Goal: Task Accomplishment & Management: Manage account settings

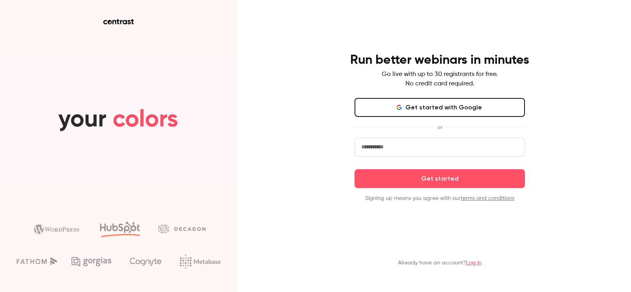
click at [404, 115] on button "Get started with Google" at bounding box center [439, 107] width 170 height 19
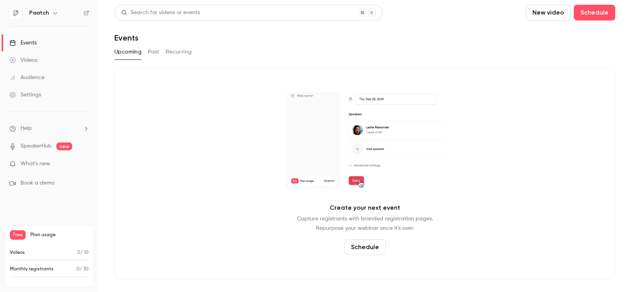
click at [155, 54] on button "Past" at bounding box center [153, 52] width 11 height 13
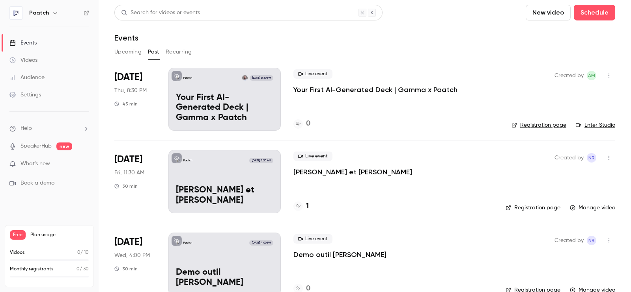
click at [605, 76] on icon "button" at bounding box center [608, 76] width 6 height 6
click at [567, 138] on div "Duplicate" at bounding box center [571, 137] width 60 height 8
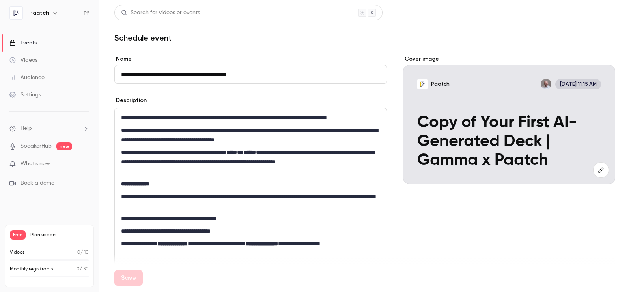
paste input
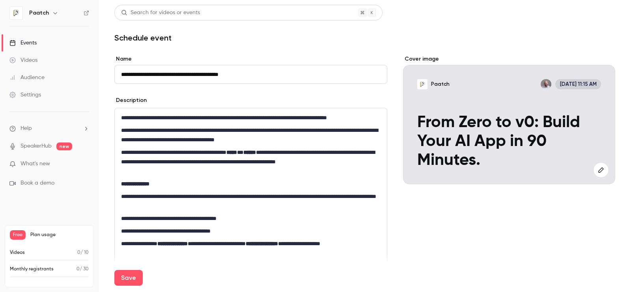
type input "**********"
click at [236, 154] on p "**********" at bounding box center [248, 162] width 255 height 28
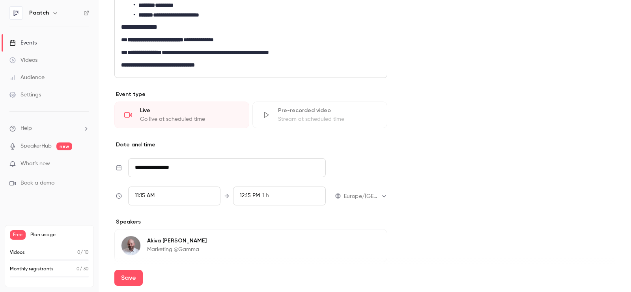
scroll to position [287, 0]
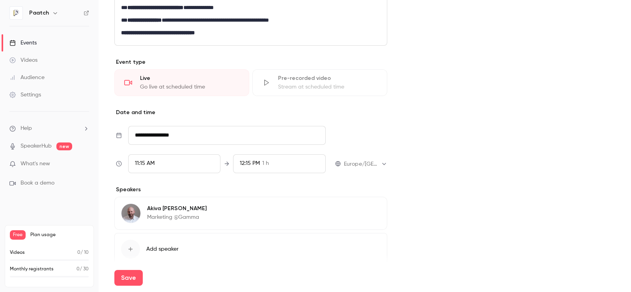
click at [197, 140] on input "**********" at bounding box center [226, 135] width 197 height 19
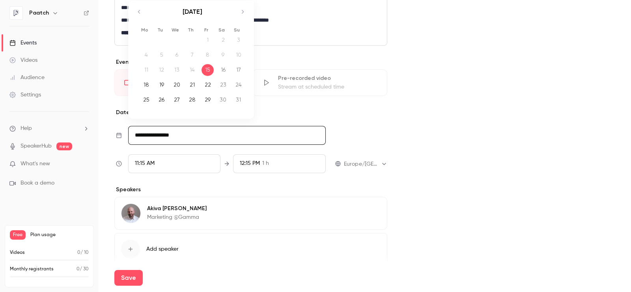
scroll to position [268, 0]
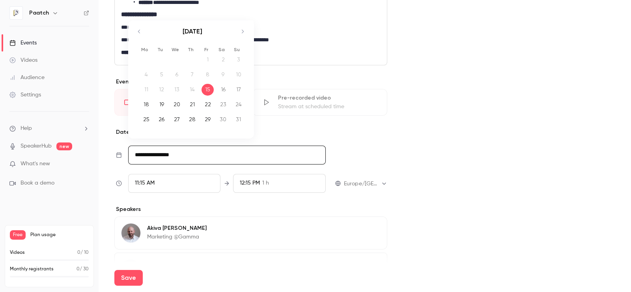
click at [245, 29] on icon "Move forward to switch to the next month." at bounding box center [242, 31] width 9 height 9
click at [140, 34] on icon "Move backward to switch to the previous month." at bounding box center [138, 31] width 9 height 9
click at [173, 120] on div "27" at bounding box center [177, 120] width 12 height 12
type input "**********"
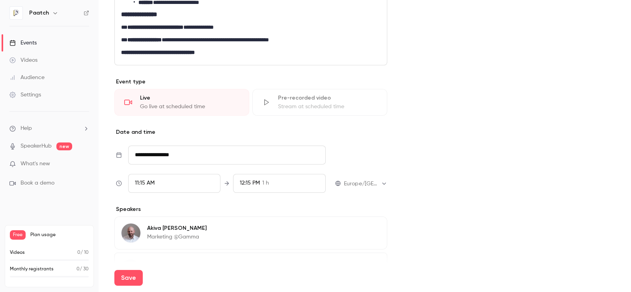
click at [167, 181] on div "11:15 AM" at bounding box center [174, 183] width 92 height 19
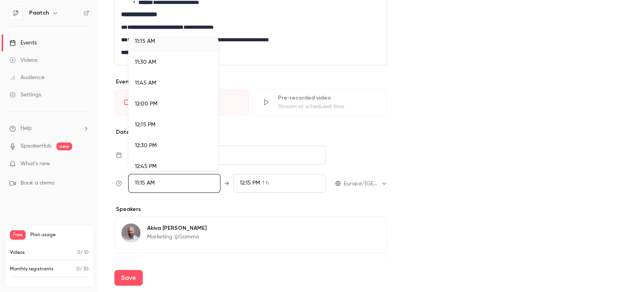
scroll to position [988, 0]
click at [178, 233] on div at bounding box center [315, 146] width 631 height 292
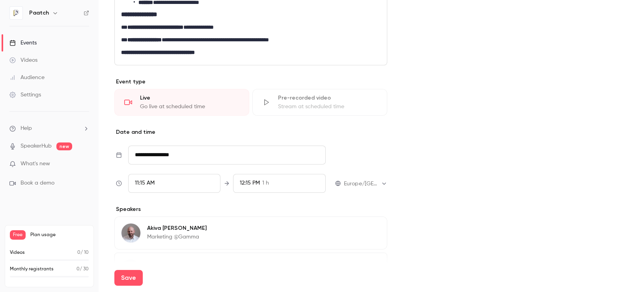
scroll to position [323, 0]
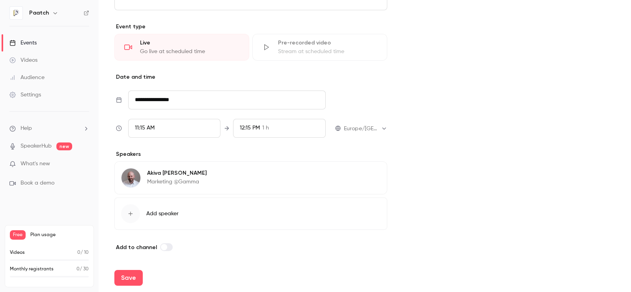
click at [363, 173] on button "Edit" at bounding box center [366, 174] width 29 height 13
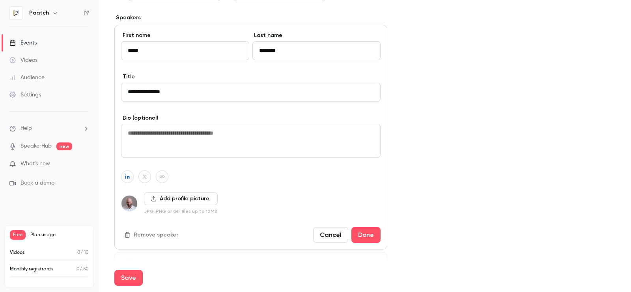
scroll to position [460, 0]
click at [146, 235] on button "Remove speaker" at bounding box center [152, 235] width 62 height 13
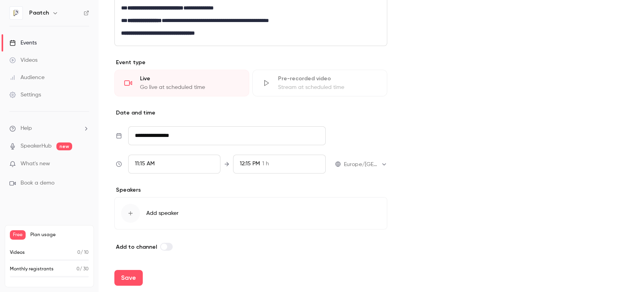
click at [163, 212] on span "Add speaker" at bounding box center [162, 214] width 32 height 8
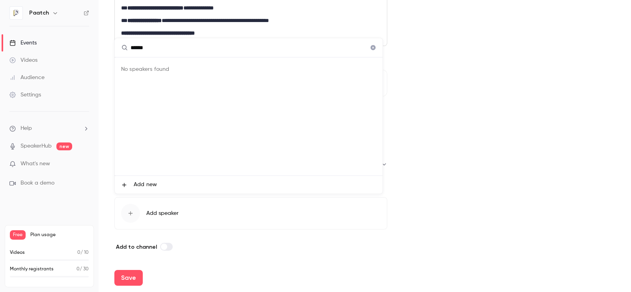
type input "******"
click at [153, 185] on span "Add new" at bounding box center [145, 185] width 23 height 8
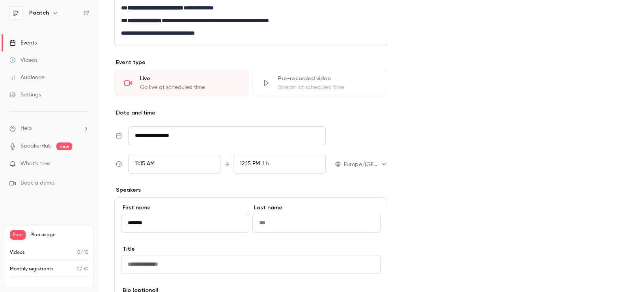
type input "*******"
click at [299, 217] on input "Last name" at bounding box center [316, 223] width 128 height 19
type input "******"
click at [177, 262] on input "Title" at bounding box center [250, 264] width 259 height 19
paste input "**********"
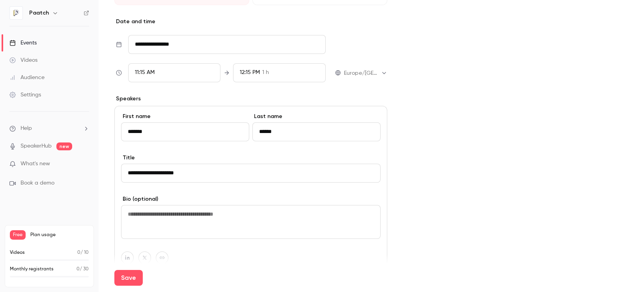
scroll to position [379, 0]
type input "**********"
click at [187, 214] on textarea at bounding box center [250, 222] width 259 height 34
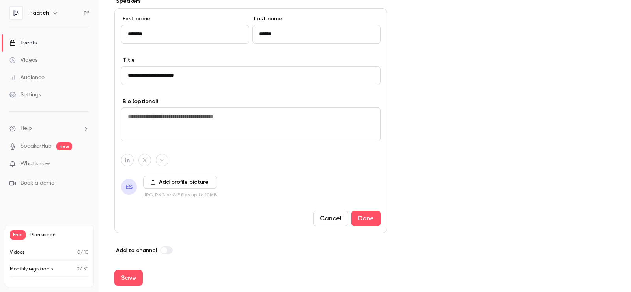
scroll to position [477, 0]
click at [128, 160] on icon "button" at bounding box center [128, 159] width 6 height 5
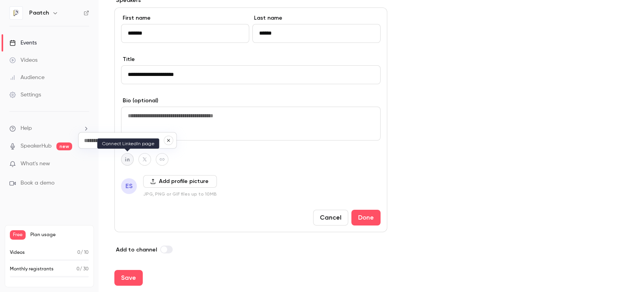
paste input "**********"
click at [171, 141] on button "button" at bounding box center [168, 140] width 9 height 9
type input "**********"
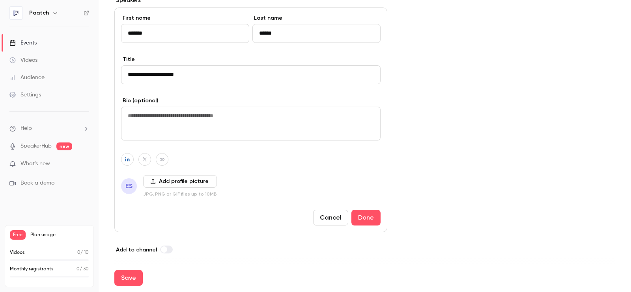
click at [165, 182] on button "Add profile picture" at bounding box center [180, 181] width 74 height 13
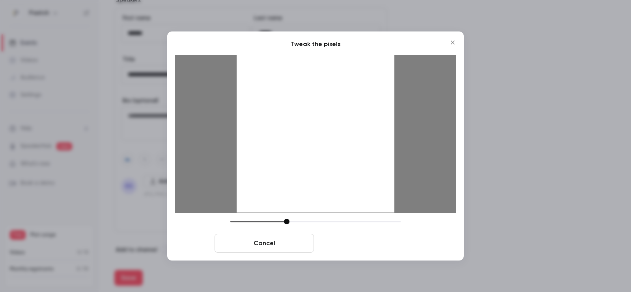
click at [357, 244] on button "Crop and save" at bounding box center [366, 243] width 99 height 19
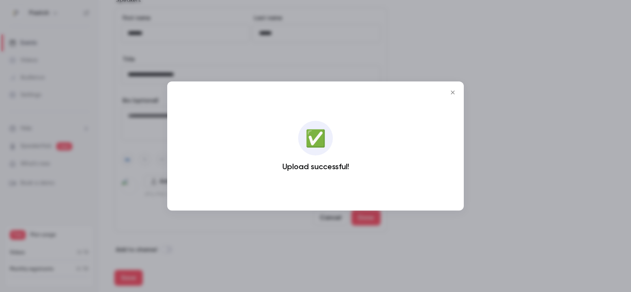
click at [455, 91] on icon "Close" at bounding box center [452, 92] width 9 height 6
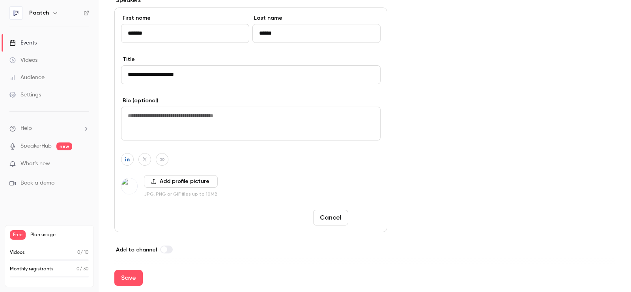
click at [358, 216] on button "Done" at bounding box center [365, 218] width 29 height 16
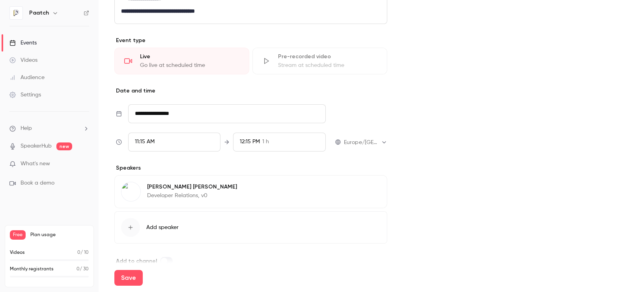
scroll to position [308, 0]
click at [176, 142] on div "11:15 AM" at bounding box center [174, 143] width 92 height 19
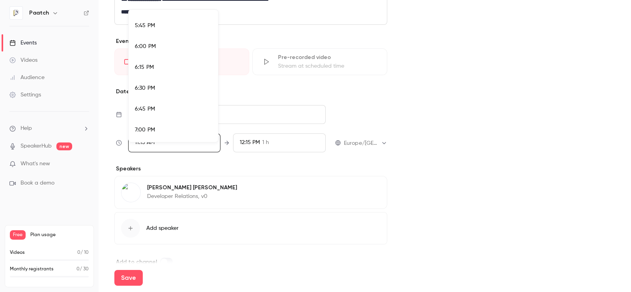
scroll to position [1537, 0]
click at [161, 76] on li "7:00 PM" at bounding box center [173, 71] width 89 height 21
click at [261, 142] on div at bounding box center [315, 146] width 631 height 292
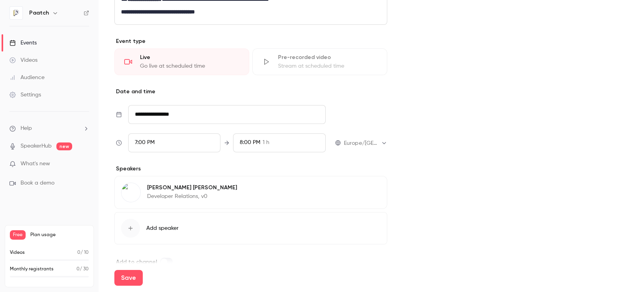
scroll to position [884, 0]
click at [249, 142] on span "8:00 PM" at bounding box center [250, 143] width 20 height 6
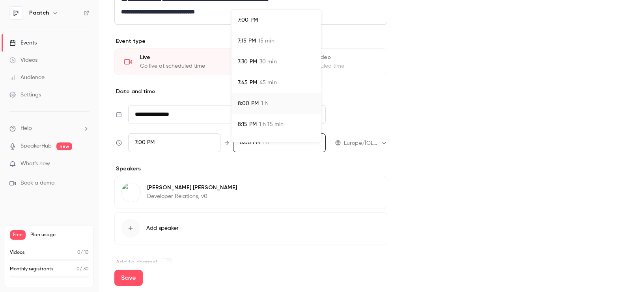
click at [266, 84] on span "45 min" at bounding box center [267, 83] width 17 height 8
click at [322, 221] on div at bounding box center [315, 146] width 631 height 292
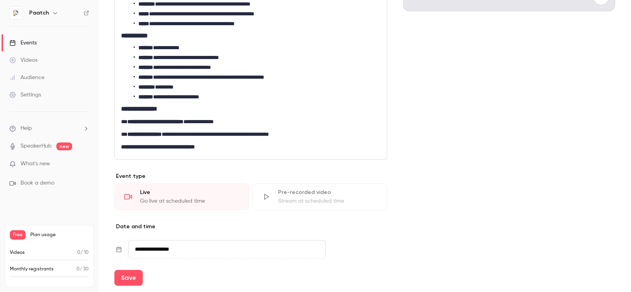
scroll to position [323, 0]
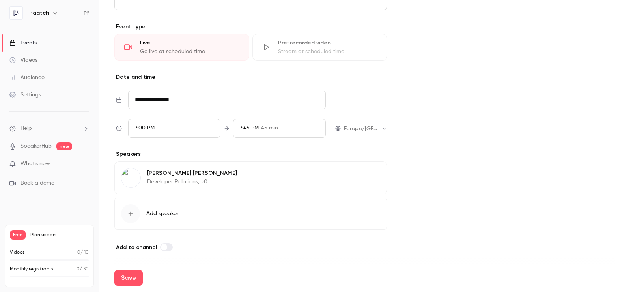
click at [146, 125] on span "7:00 PM" at bounding box center [145, 128] width 20 height 6
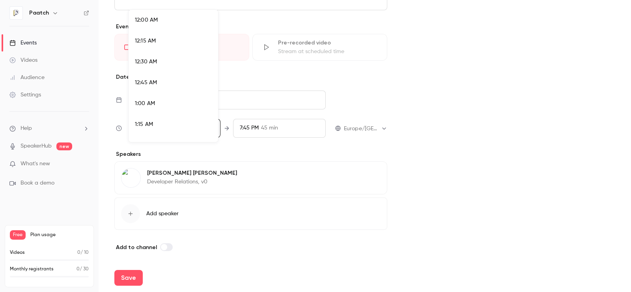
scroll to position [1531, 0]
click at [153, 74] on span "7:00 PM" at bounding box center [145, 77] width 20 height 6
click at [517, 134] on div at bounding box center [315, 146] width 631 height 292
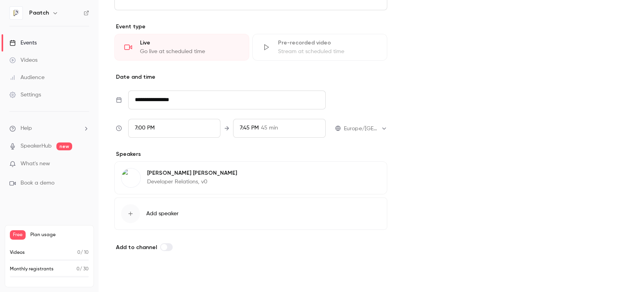
click at [132, 272] on button "Save" at bounding box center [128, 278] width 28 height 16
type input "**********"
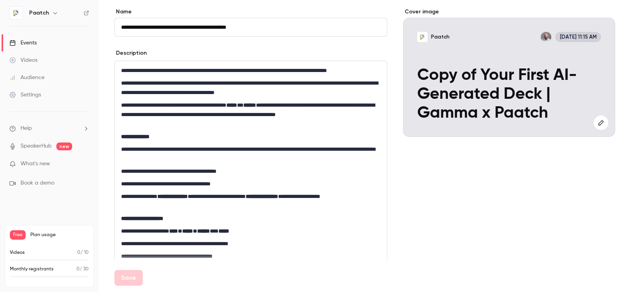
scroll to position [0, 0]
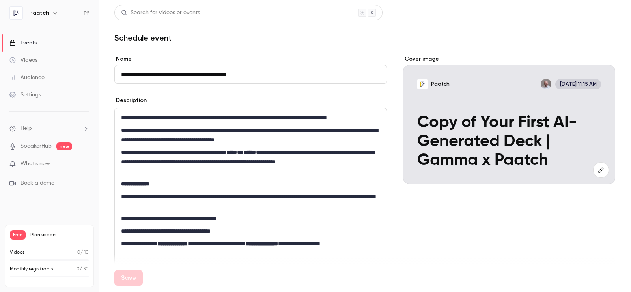
click at [35, 41] on div "Events" at bounding box center [22, 43] width 27 height 8
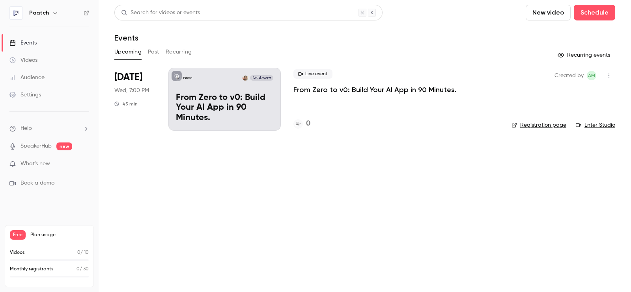
click at [605, 74] on icon "button" at bounding box center [608, 76] width 6 height 6
click at [355, 88] on div at bounding box center [315, 146] width 631 height 292
click at [234, 93] on p "From Zero to v0: Build Your AI App in 90 Minutes." at bounding box center [224, 108] width 97 height 30
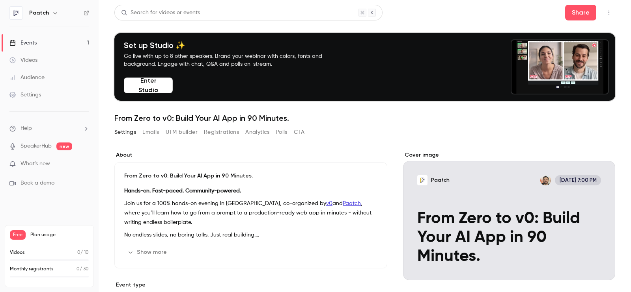
scroll to position [220, 0]
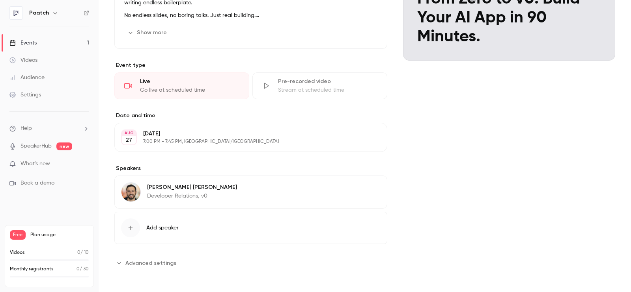
click at [162, 259] on span "Advanced settings" at bounding box center [150, 263] width 51 height 8
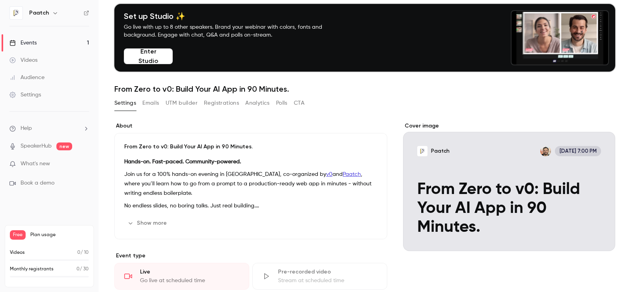
scroll to position [0, 0]
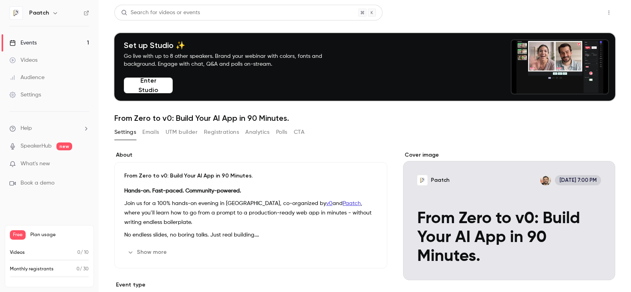
click at [582, 6] on button "Share" at bounding box center [580, 13] width 31 height 16
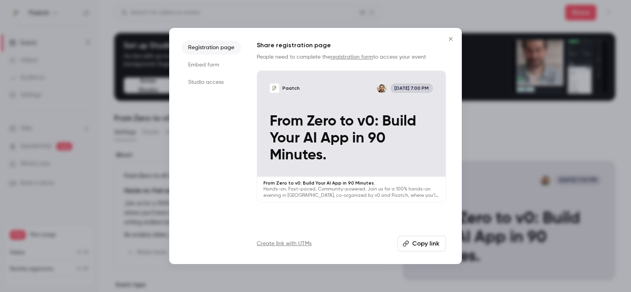
click at [214, 88] on li "Studio access" at bounding box center [211, 82] width 59 height 14
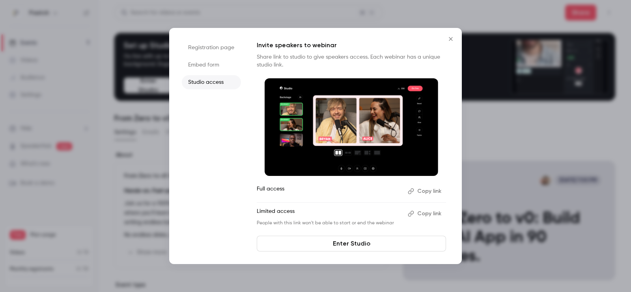
click at [425, 191] on button "Copy link" at bounding box center [424, 191] width 41 height 13
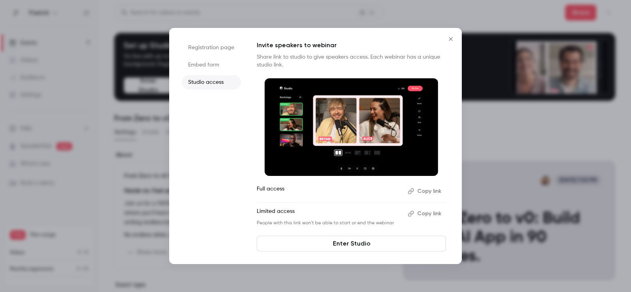
click at [451, 38] on icon "Close" at bounding box center [450, 39] width 9 height 6
